Goal: Transaction & Acquisition: Purchase product/service

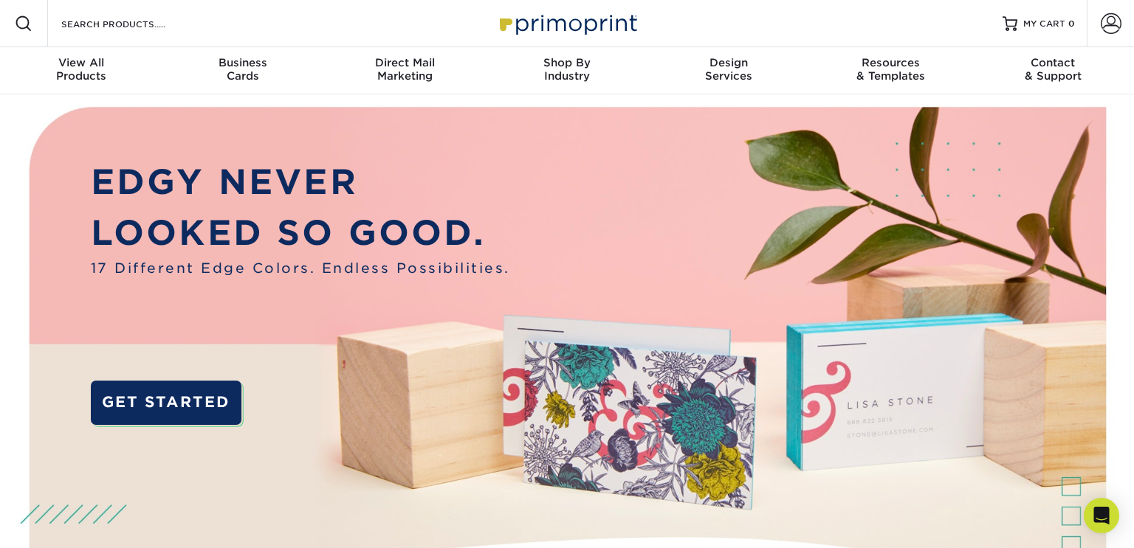
click at [748, 18] on div "Resources Menu Search Products Account SIGN IN CREATE AN ACCOUNT [EMAIL_ADDRESS…" at bounding box center [567, 23] width 1134 height 47
click at [1107, 18] on span at bounding box center [1111, 23] width 21 height 21
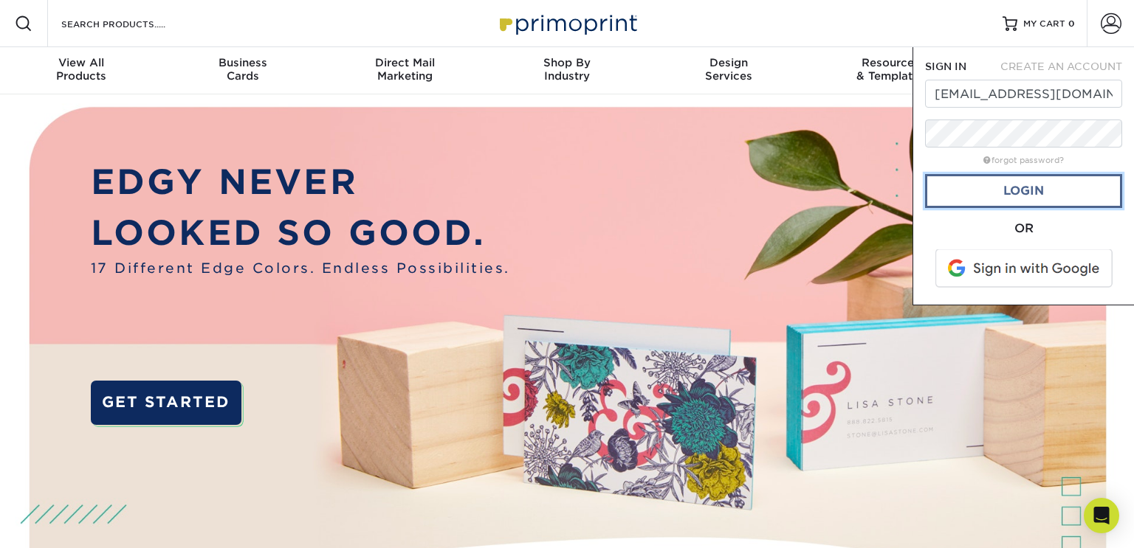
click at [996, 193] on link "Login" at bounding box center [1023, 191] width 197 height 34
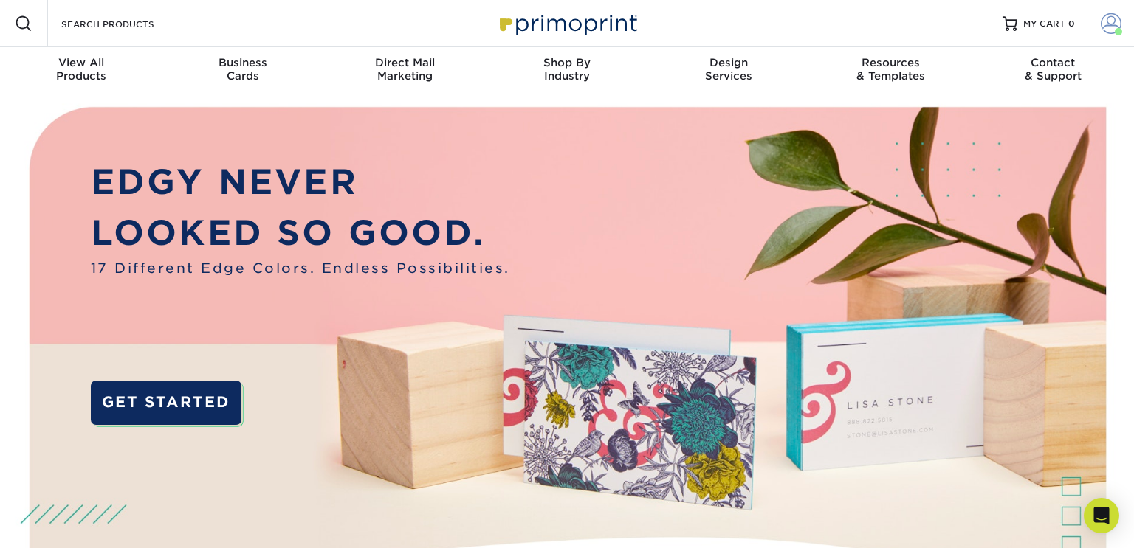
click at [1115, 31] on span at bounding box center [1118, 31] width 7 height 7
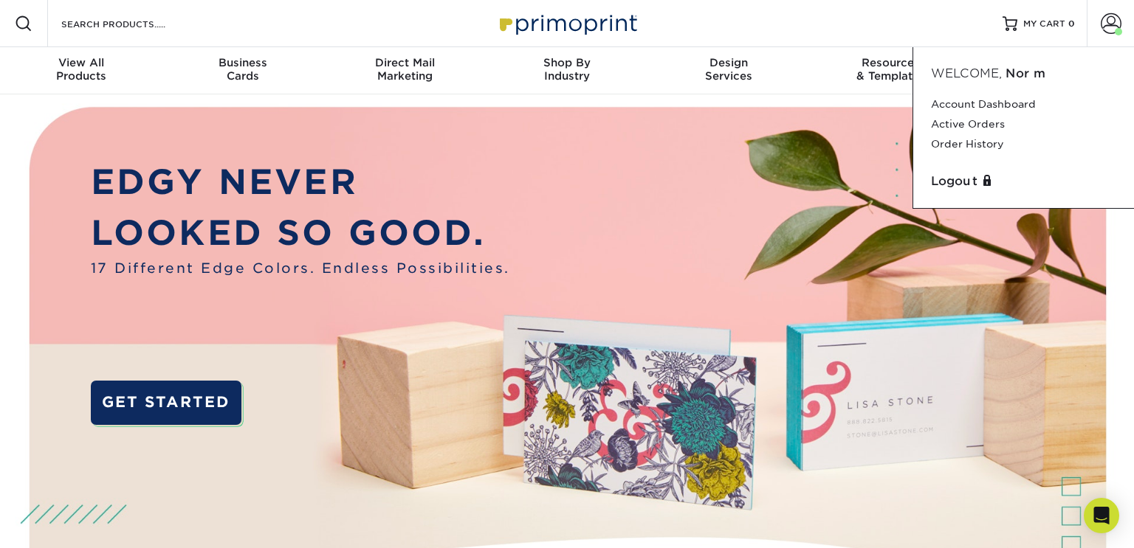
click at [857, 106] on img at bounding box center [567, 374] width 1123 height 561
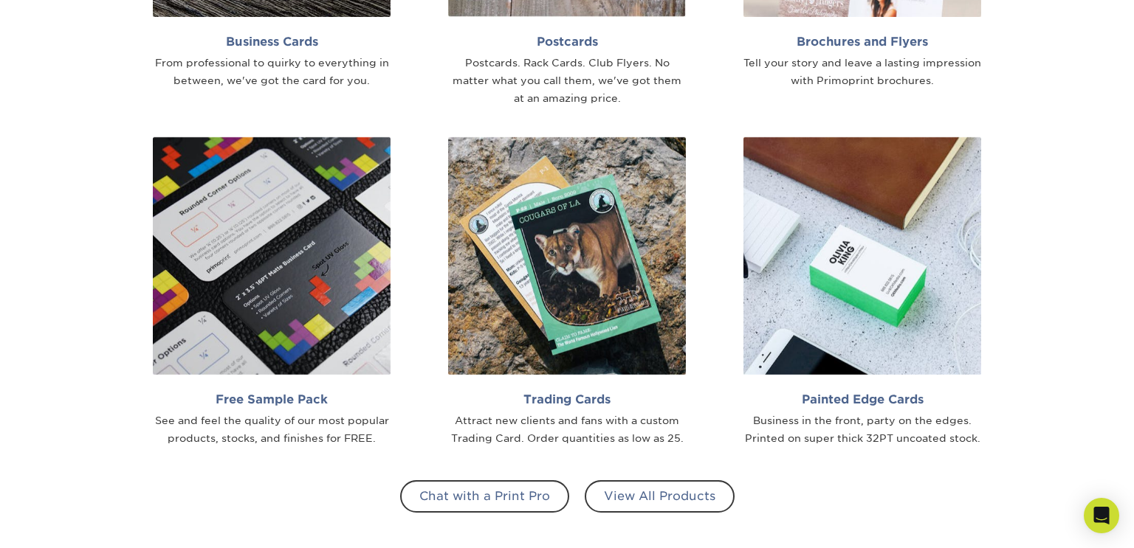
scroll to position [1247, 0]
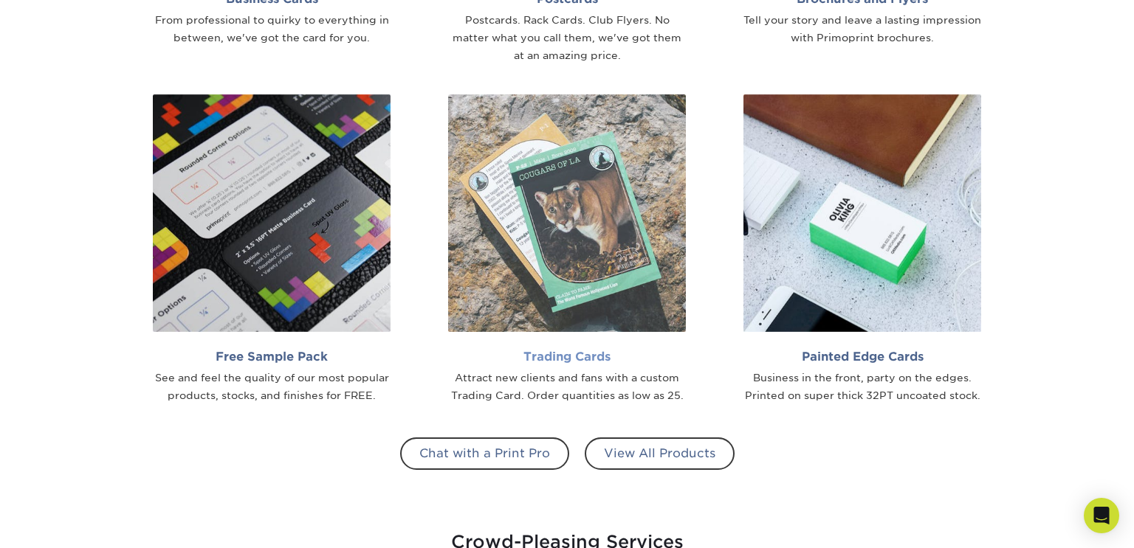
click at [572, 341] on link "Trading Cards Attract new clients and fans with a custom Trading Card. Order qu…" at bounding box center [566, 249] width 273 height 311
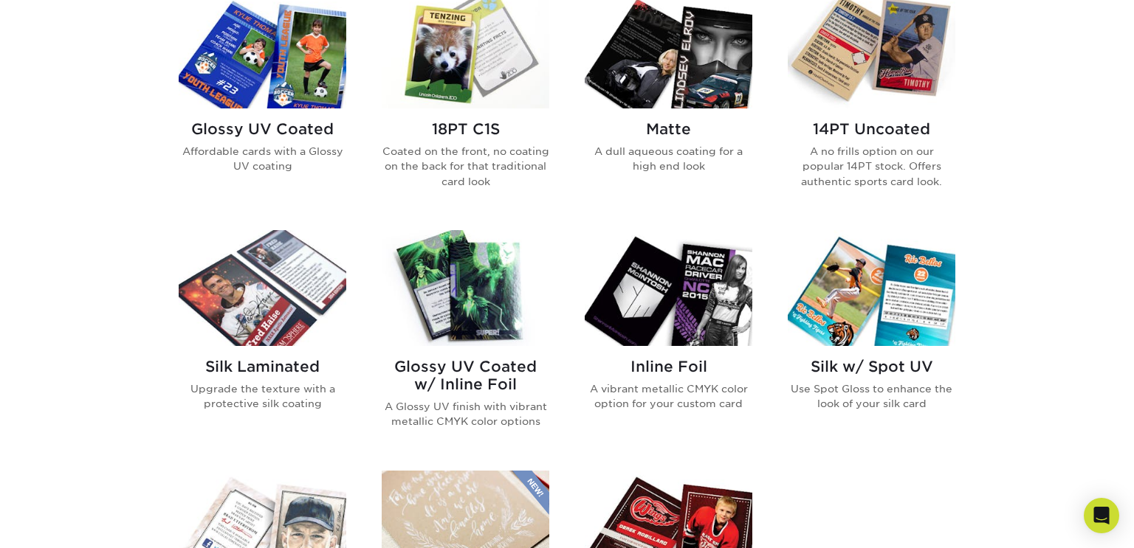
scroll to position [512, 0]
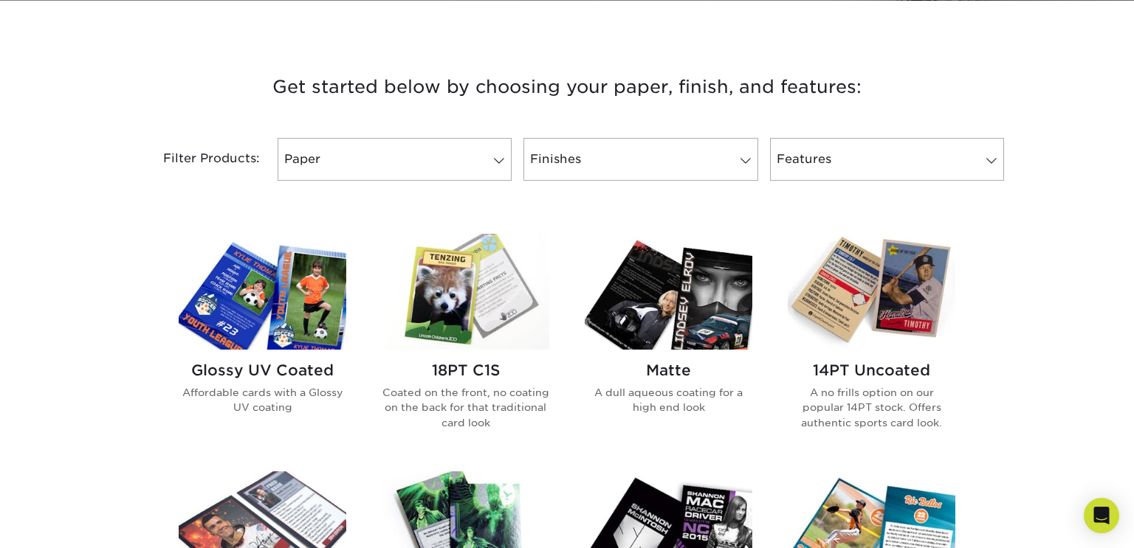
click at [888, 360] on div "14PT Uncoated A no frills option on our popular 14PT stock. Offers authentic sp…" at bounding box center [872, 402] width 168 height 104
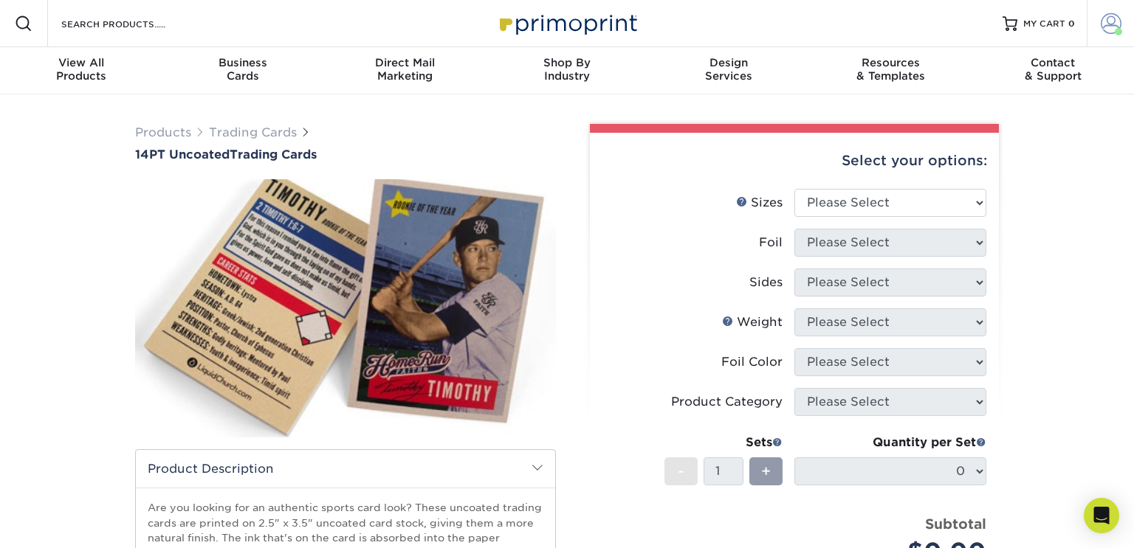
click at [1109, 33] on span at bounding box center [1111, 23] width 21 height 21
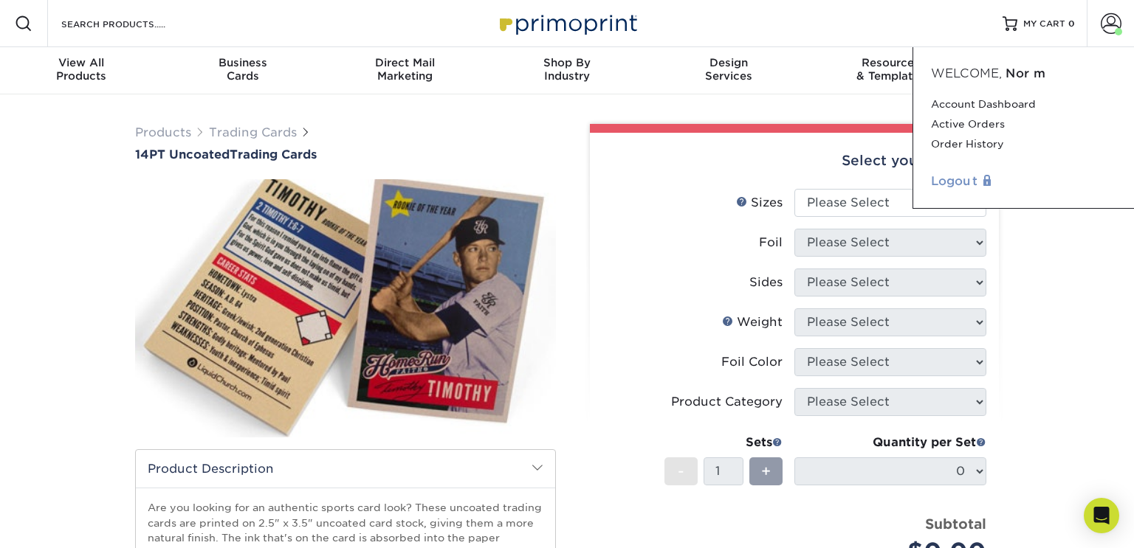
click at [962, 181] on link "Logout" at bounding box center [1023, 182] width 185 height 18
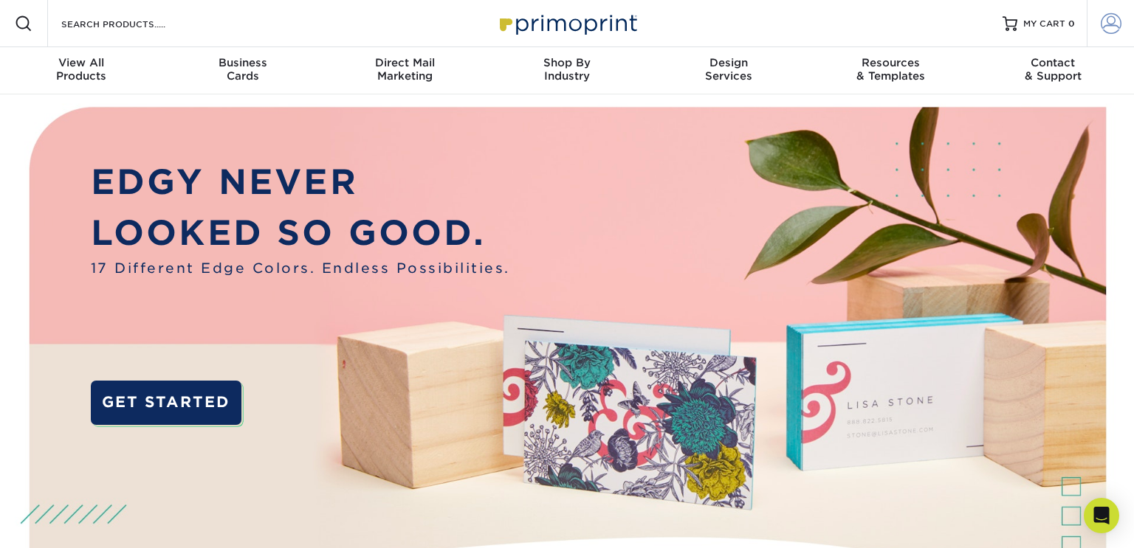
type input "[EMAIL_ADDRESS][DOMAIN_NAME]"
click at [1109, 21] on span at bounding box center [1111, 23] width 21 height 21
